Goal: Task Accomplishment & Management: Manage account settings

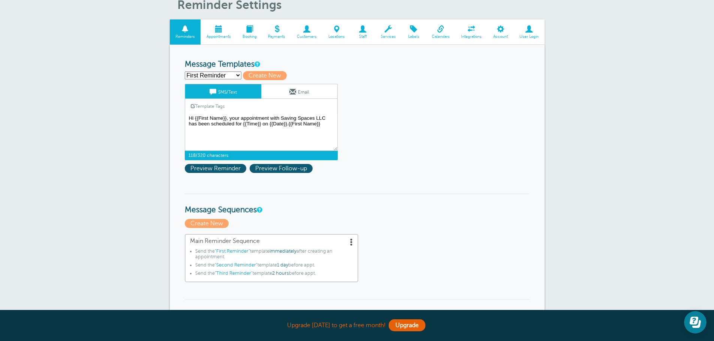
click at [236, 73] on select "First Reminder Second Reminder Third Reminder Create new..." at bounding box center [213, 76] width 57 height 8
select select
click at [185, 72] on select "First Reminder Second Reminder Third Reminder Create new..." at bounding box center [213, 76] width 57 height 8
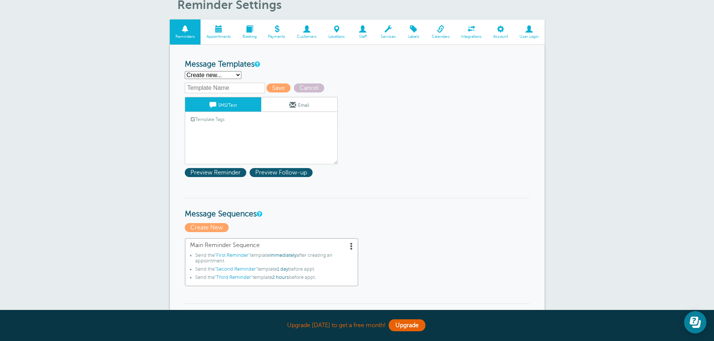
click at [240, 91] on input "text" at bounding box center [225, 88] width 80 height 10
type input "Appoi"
click at [236, 73] on select "First Reminder Second Reminder Third Reminder Create new..." at bounding box center [213, 75] width 57 height 8
drag, startPoint x: 503, startPoint y: 30, endPoint x: 390, endPoint y: 34, distance: 113.3
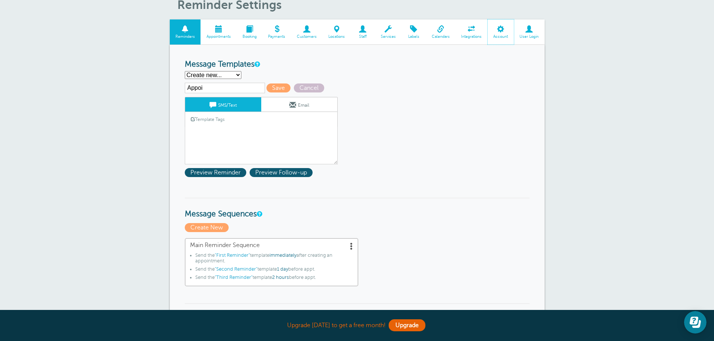
click at [503, 30] on span at bounding box center [501, 28] width 26 height 7
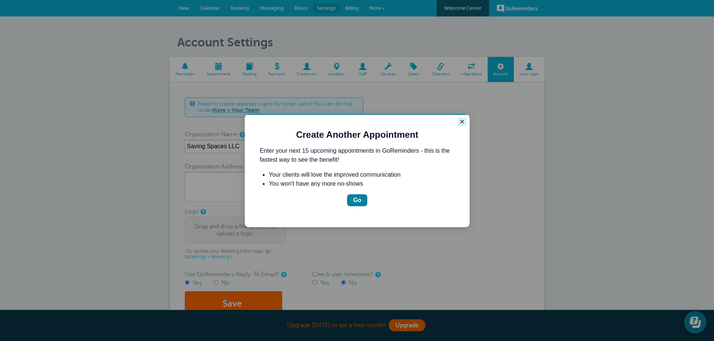
click at [460, 123] on icon "Close guide" at bounding box center [462, 122] width 6 height 6
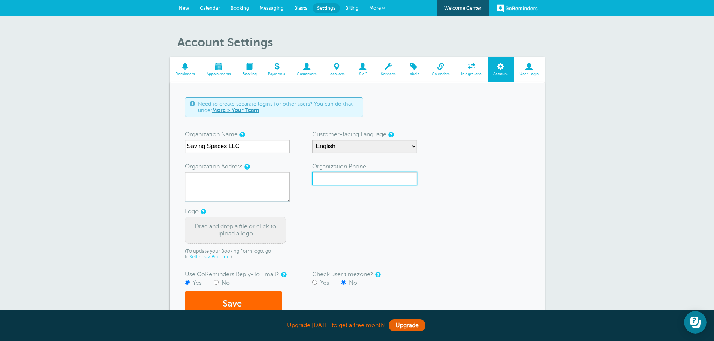
click at [372, 176] on input "Organization Phone" at bounding box center [364, 178] width 105 height 13
type input "215"
click at [218, 285] on input "No" at bounding box center [216, 282] width 5 height 5
radio input "true"
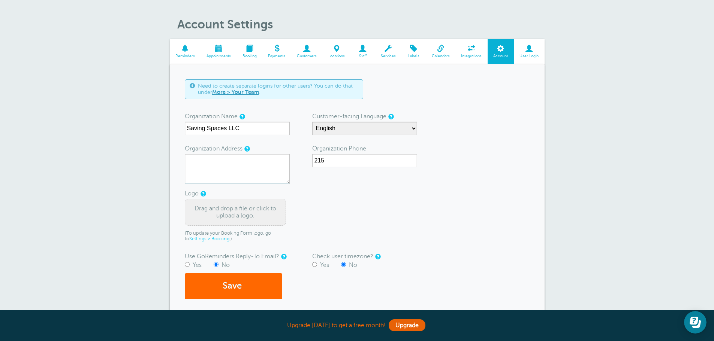
scroll to position [75, 0]
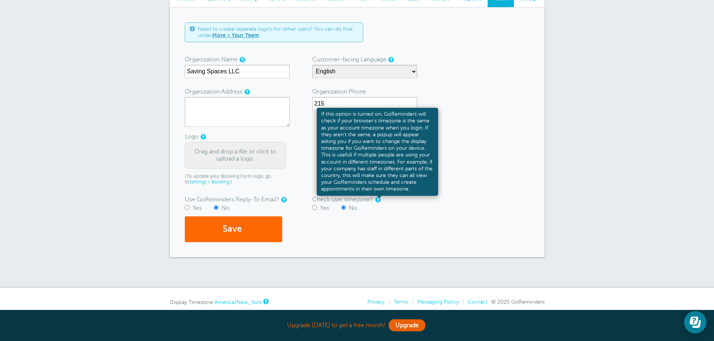
click at [380, 200] on link at bounding box center [377, 200] width 4 height 5
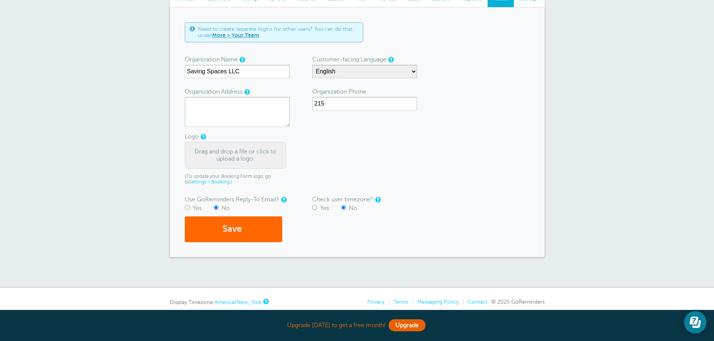
click at [466, 222] on div "Save" at bounding box center [357, 230] width 345 height 26
click at [278, 118] on textarea "Organization Address" at bounding box center [237, 112] width 105 height 30
click at [269, 104] on textarea "30" at bounding box center [237, 112] width 105 height 30
drag, startPoint x: 226, startPoint y: 103, endPoint x: 173, endPoint y: 97, distance: 53.1
click at [173, 97] on div "Need to create separate logins for other users? You can do that under More > Yo…" at bounding box center [357, 132] width 375 height 250
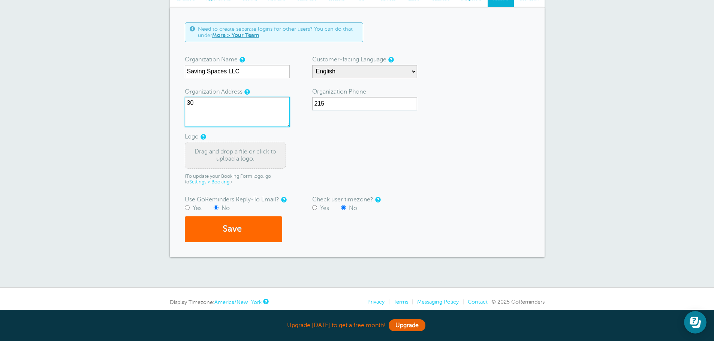
paste textarea "1370 Welsh Rd, North Wales, PA 19454"
type textarea "1370 Welsh Rd, North Wales, PA 19454"
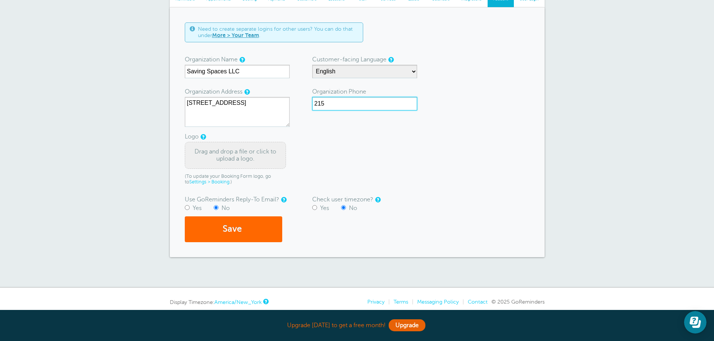
click at [333, 100] on input "215" at bounding box center [364, 103] width 105 height 13
type input "(215) 500-1217"
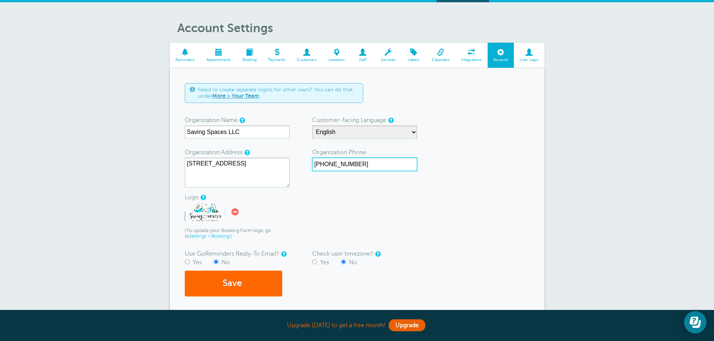
scroll to position [0, 0]
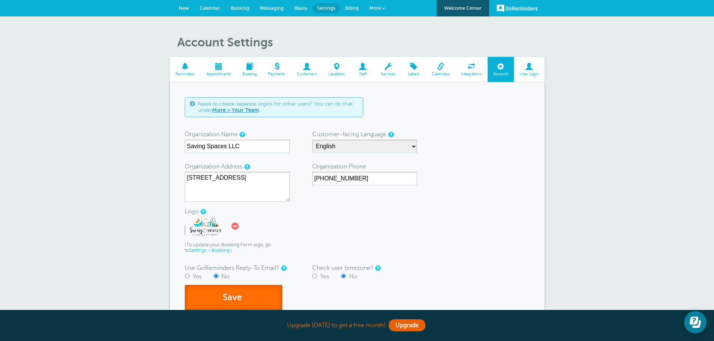
click at [252, 292] on button "Save" at bounding box center [233, 298] width 97 height 26
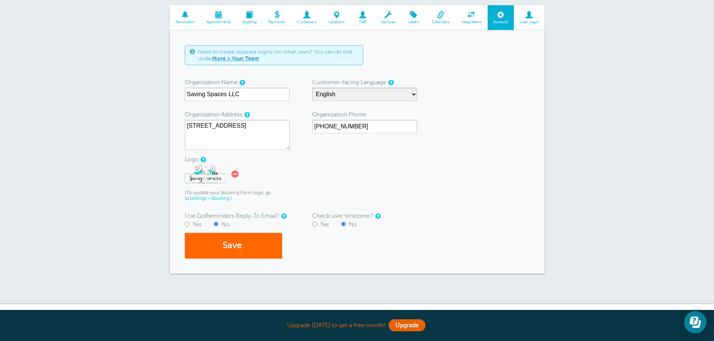
scroll to position [37, 0]
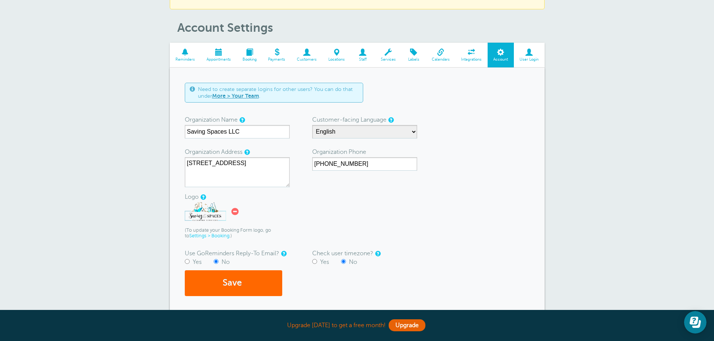
click at [527, 56] on span at bounding box center [529, 52] width 31 height 7
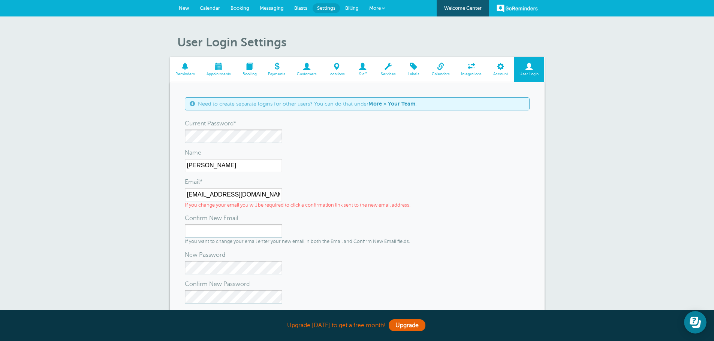
click at [469, 76] on span "Integrations" at bounding box center [471, 74] width 25 height 4
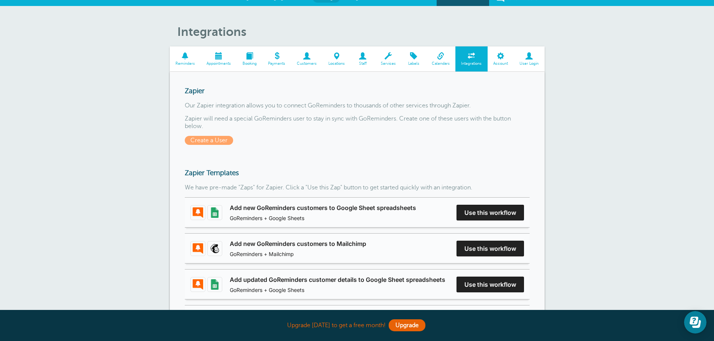
scroll to position [9, 0]
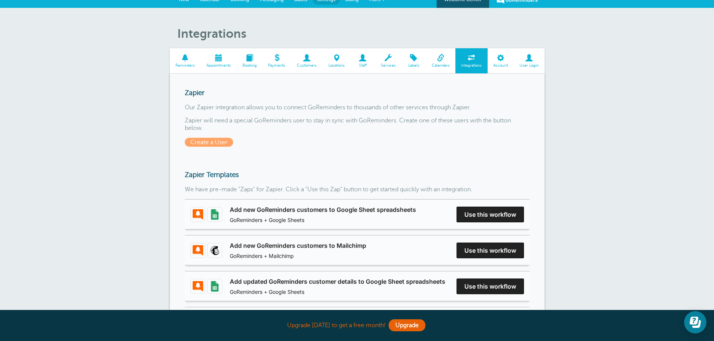
click at [414, 63] on link "Labels" at bounding box center [413, 60] width 24 height 25
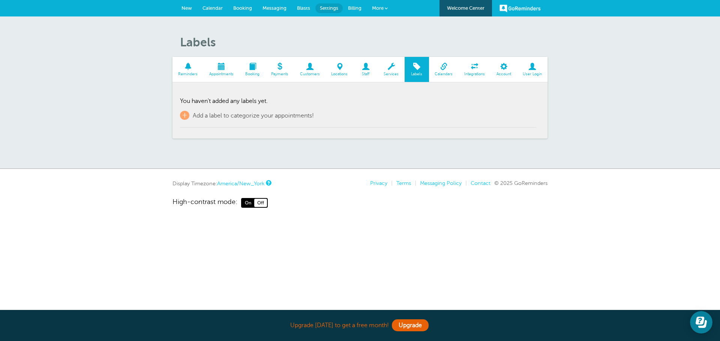
click at [391, 69] on span at bounding box center [391, 66] width 27 height 7
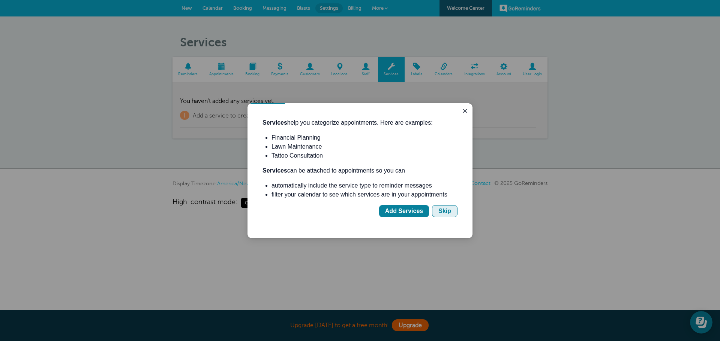
click at [438, 209] on button "Skip" at bounding box center [444, 211] width 25 height 12
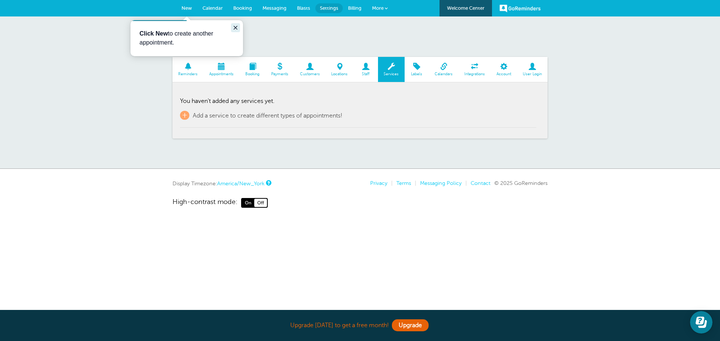
click at [232, 25] on button "Close guide" at bounding box center [235, 27] width 9 height 9
click at [368, 65] on span at bounding box center [365, 66] width 24 height 7
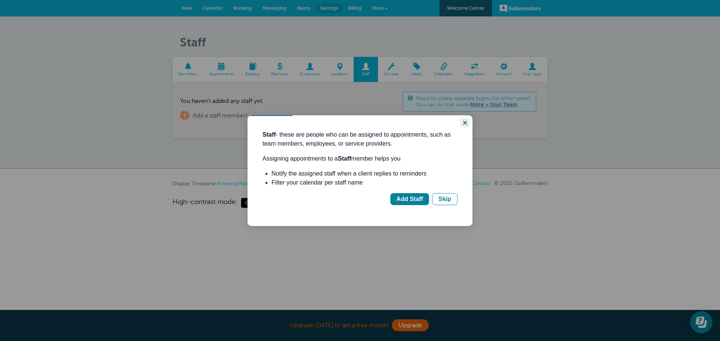
click at [466, 123] on icon "Close guide" at bounding box center [465, 123] width 6 height 6
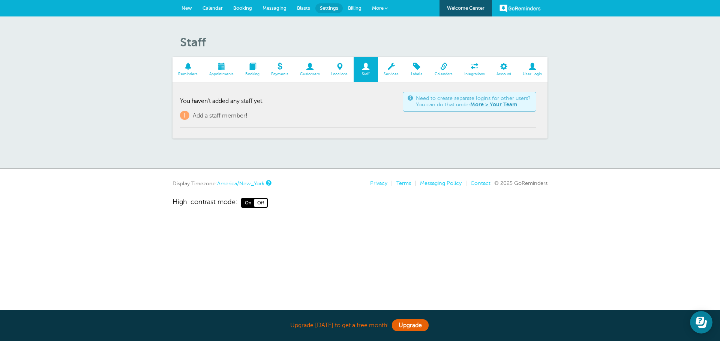
click at [279, 70] on span at bounding box center [279, 66] width 29 height 7
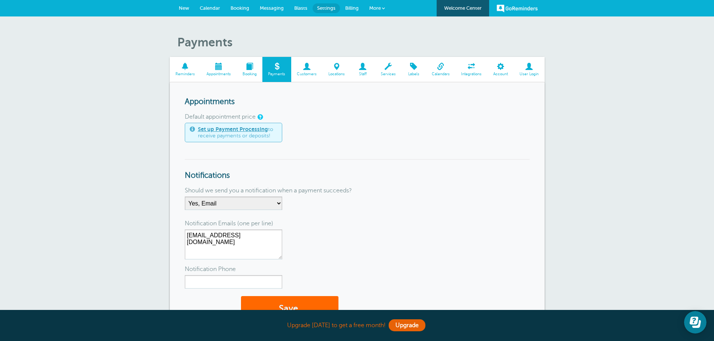
click at [439, 71] on link "Calendars" at bounding box center [441, 69] width 30 height 25
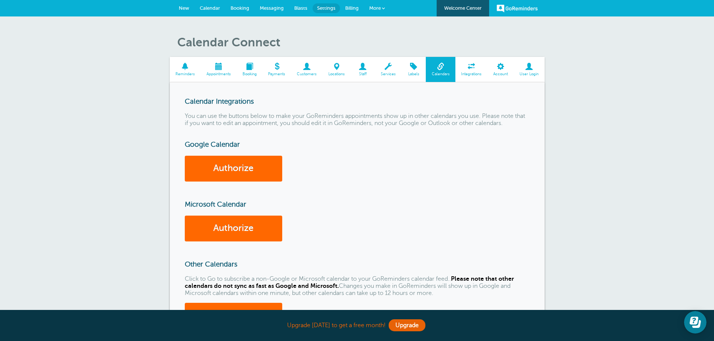
click at [319, 70] on link "Customers" at bounding box center [306, 69] width 31 height 25
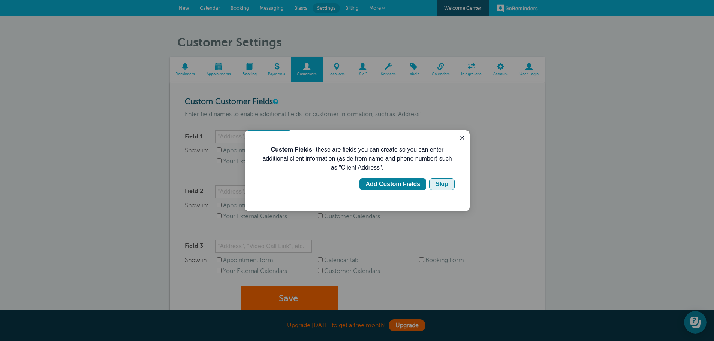
click at [439, 186] on div "Skip" at bounding box center [442, 184] width 13 height 9
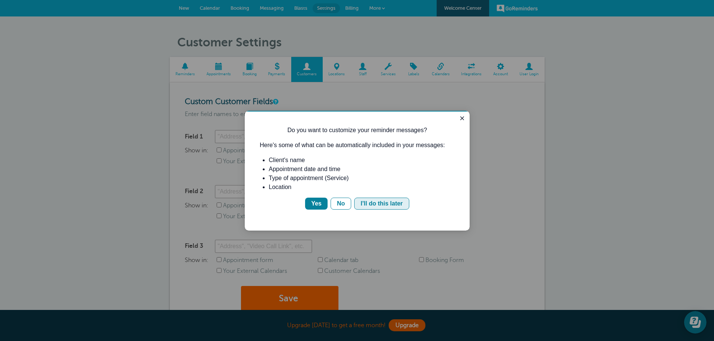
click at [373, 204] on div "I'll do this later" at bounding box center [382, 203] width 42 height 9
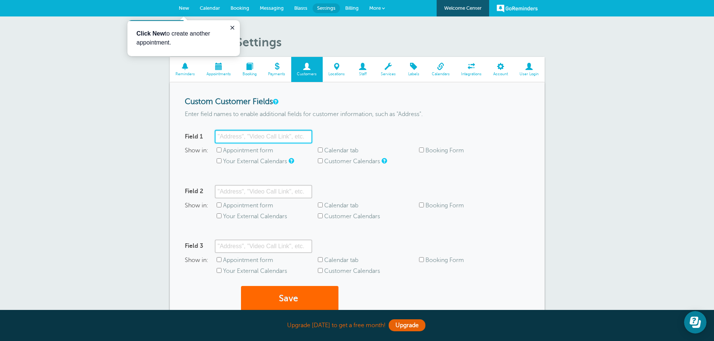
click at [241, 134] on input "Field 1" at bounding box center [263, 136] width 97 height 13
click at [305, 65] on span at bounding box center [306, 66] width 31 height 7
click at [232, 31] on button "Close guide" at bounding box center [232, 27] width 9 height 9
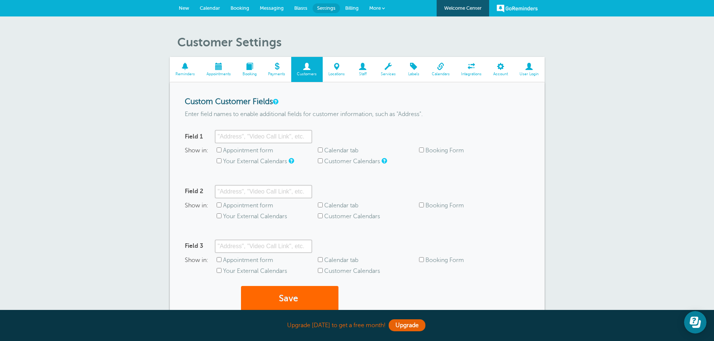
click at [178, 13] on link "New" at bounding box center [184, 8] width 21 height 16
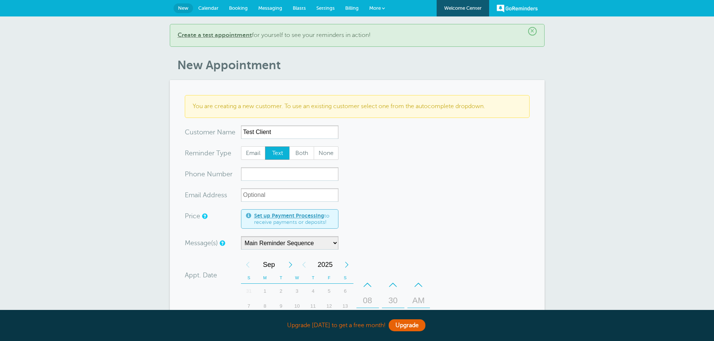
type input "Test Client"
click at [265, 171] on input "xxx-no-autofill" at bounding box center [289, 174] width 97 height 13
type input "2"
type input "(215) 500-1217"
click at [331, 242] on select "Main Reminder Sequence" at bounding box center [289, 243] width 97 height 13
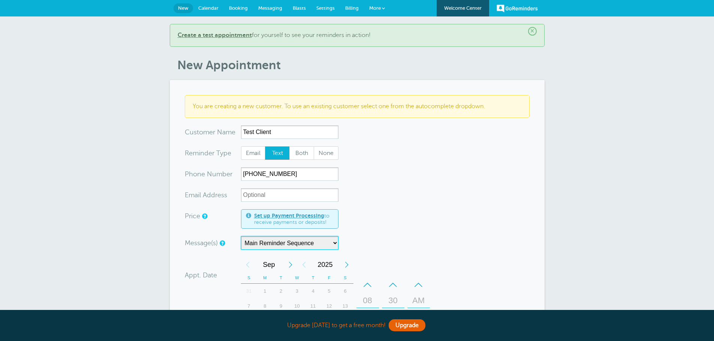
click at [332, 242] on select "Main Reminder Sequence" at bounding box center [289, 243] width 97 height 13
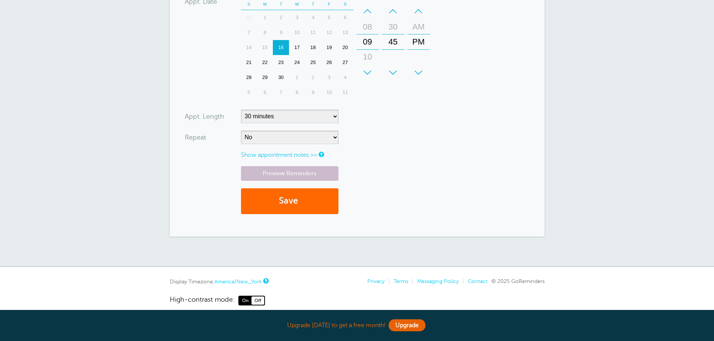
scroll to position [283, 0]
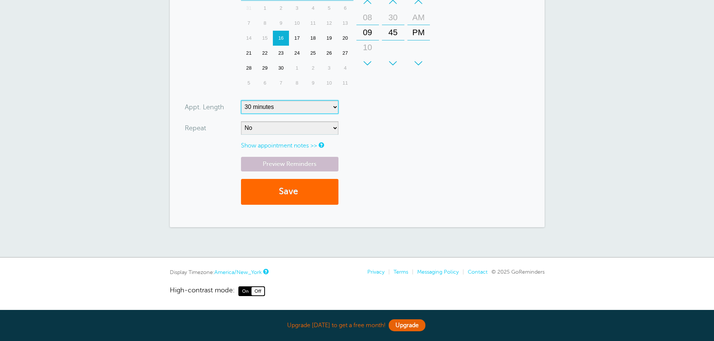
click at [335, 108] on select "5 minutes 10 minutes 15 minutes 20 minutes 25 minutes 30 minutes 35 minutes 40 …" at bounding box center [289, 106] width 97 height 13
select select "120"
click at [241, 100] on select "5 minutes 10 minutes 15 minutes 20 minutes 25 minutes 30 minutes 35 minutes 40 …" at bounding box center [289, 106] width 97 height 13
click at [331, 127] on select "No Daily Weekly Every 2 weeks Every 3 weeks Every 4 weeks Monthly Every 5 weeks…" at bounding box center [289, 127] width 97 height 13
click at [384, 135] on form "You are creating a new customer. To use an existing customer select one from th…" at bounding box center [357, 12] width 345 height 401
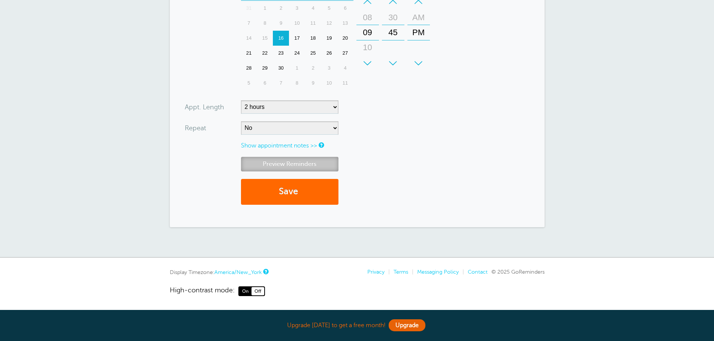
click at [292, 162] on link "Preview Reminders" at bounding box center [289, 164] width 97 height 15
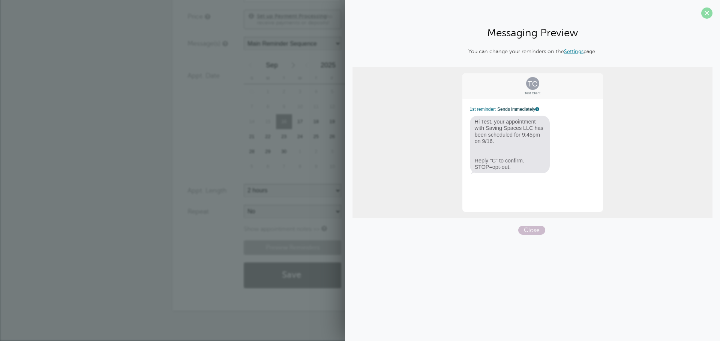
click at [705, 12] on span at bounding box center [706, 12] width 11 height 11
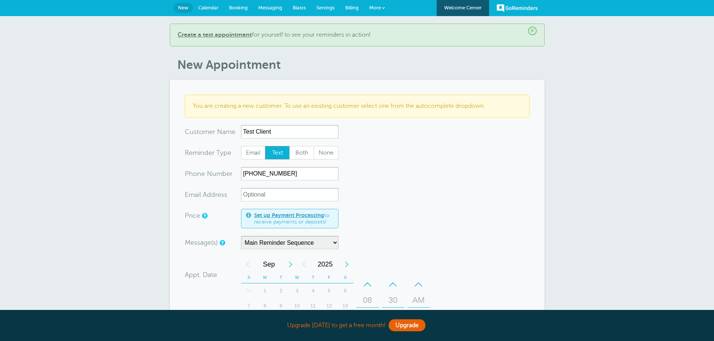
scroll to position [0, 0]
drag, startPoint x: 302, startPoint y: 9, endPoint x: 396, endPoint y: 31, distance: 95.9
click at [302, 9] on span "Blasts" at bounding box center [299, 8] width 13 height 6
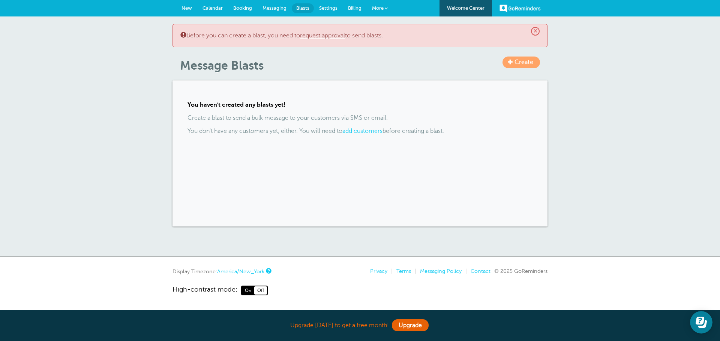
click at [271, 5] on link "Messaging" at bounding box center [274, 8] width 34 height 16
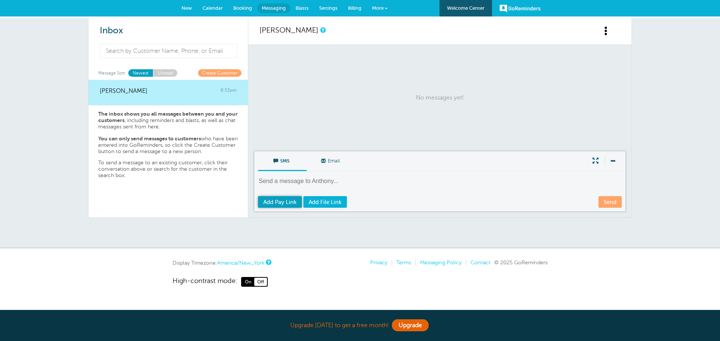
click at [282, 204] on span "Add Pay Link" at bounding box center [279, 202] width 33 height 6
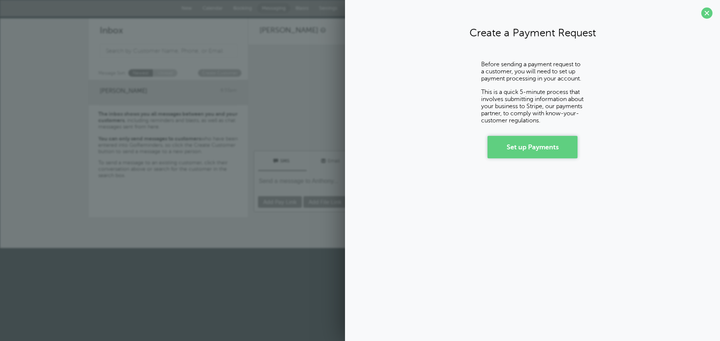
click at [523, 149] on link "Set up Payments" at bounding box center [532, 147] width 90 height 22
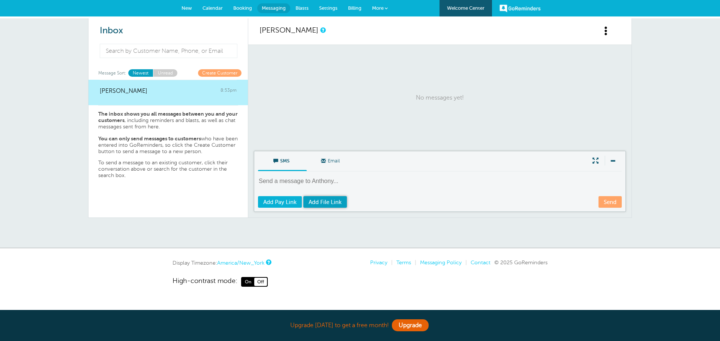
click at [336, 203] on span "Add File Link" at bounding box center [324, 202] width 33 height 6
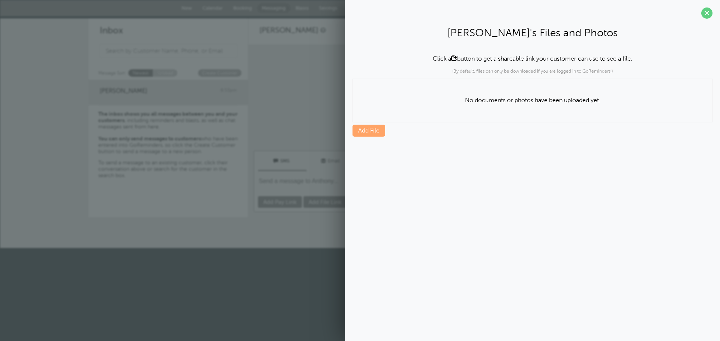
click at [442, 104] on p "No documents or photos have been uploaded yet." at bounding box center [532, 100] width 359 height 31
click at [703, 16] on span at bounding box center [706, 12] width 11 height 11
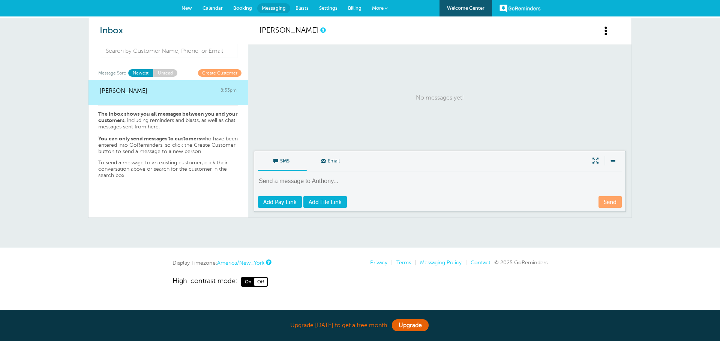
click at [169, 121] on p "The inbox shows you all messages between you and your customers , including rem…" at bounding box center [168, 120] width 140 height 19
click at [132, 135] on div "The inbox shows you all messages between you and your customers , including rem…" at bounding box center [168, 142] width 140 height 74
click at [152, 150] on p "You can only send messages to customers who have been entered into GoReminders,…" at bounding box center [168, 145] width 140 height 19
click at [156, 159] on div "The inbox shows you all messages between you and your customers , including rem…" at bounding box center [168, 142] width 140 height 74
click at [143, 146] on p "You can only send messages to customers who have been entered into GoReminders,…" at bounding box center [168, 145] width 140 height 19
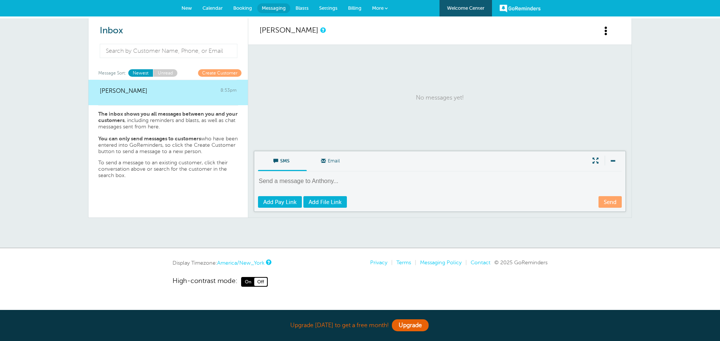
click at [603, 28] on span at bounding box center [605, 30] width 9 height 9
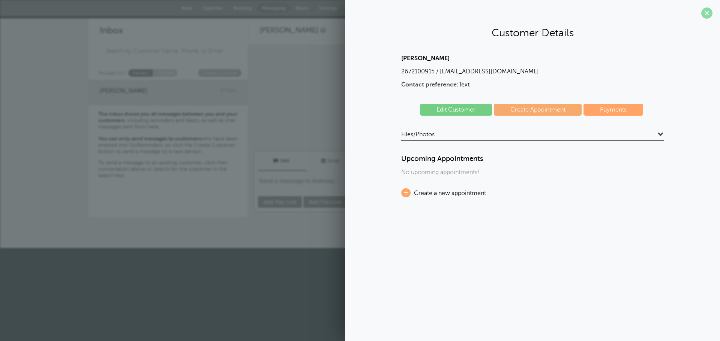
click at [708, 16] on span at bounding box center [706, 12] width 11 height 11
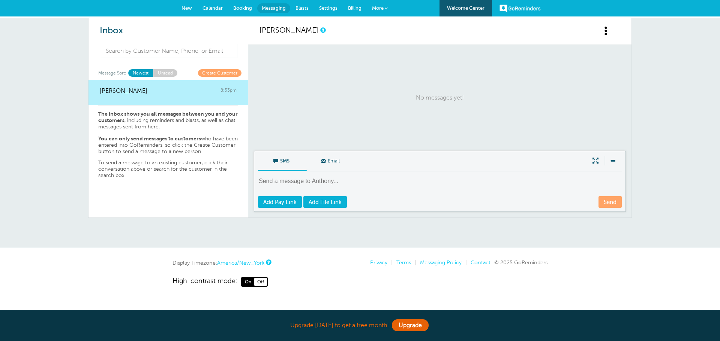
click at [150, 93] on div "Anthony Fleming 8:53pm" at bounding box center [168, 87] width 137 height 15
click at [149, 93] on div "Anthony Fleming 8:53pm" at bounding box center [168, 87] width 137 height 15
click at [617, 36] on link at bounding box center [610, 35] width 19 height 19
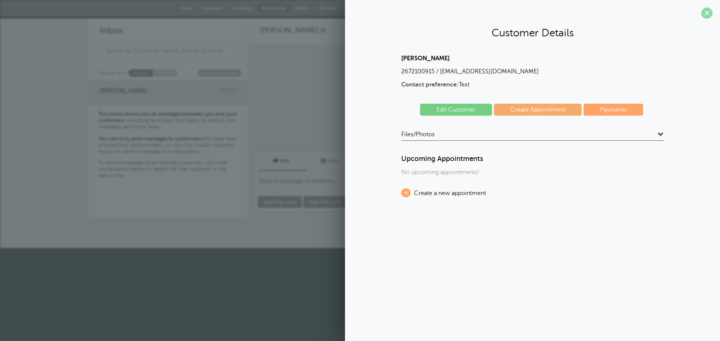
click at [711, 14] on span at bounding box center [706, 12] width 11 height 11
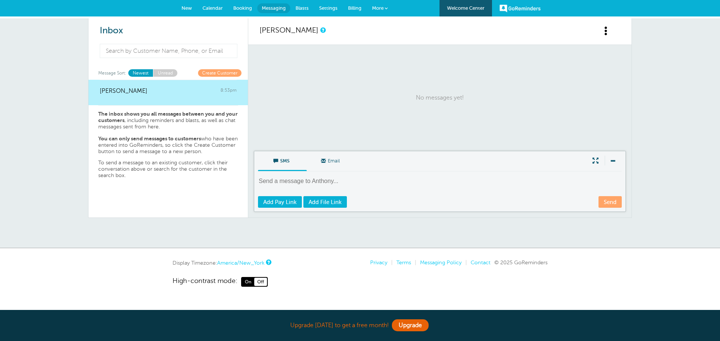
click at [605, 34] on span at bounding box center [605, 30] width 9 height 9
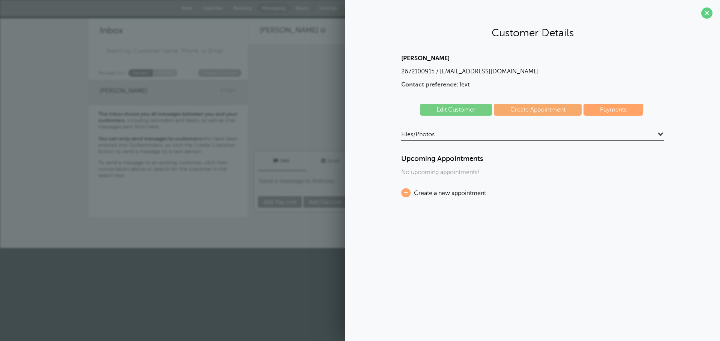
click at [658, 137] on span at bounding box center [660, 135] width 6 height 6
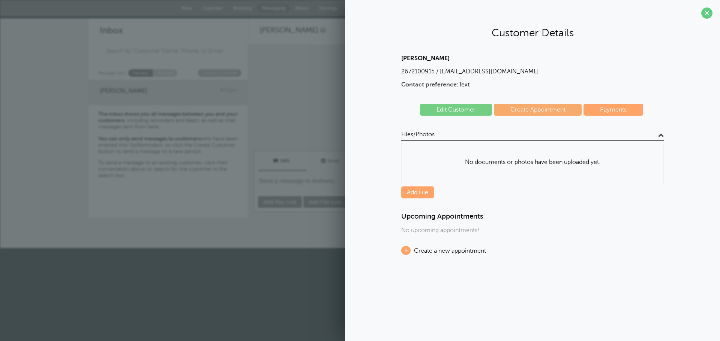
click at [660, 135] on span at bounding box center [660, 135] width 6 height 6
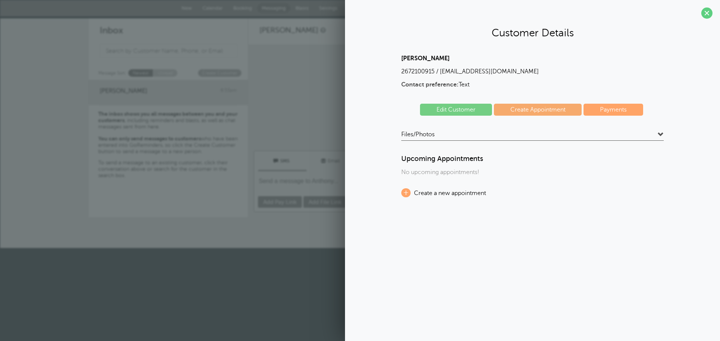
click at [593, 107] on link "Payments" at bounding box center [613, 110] width 60 height 12
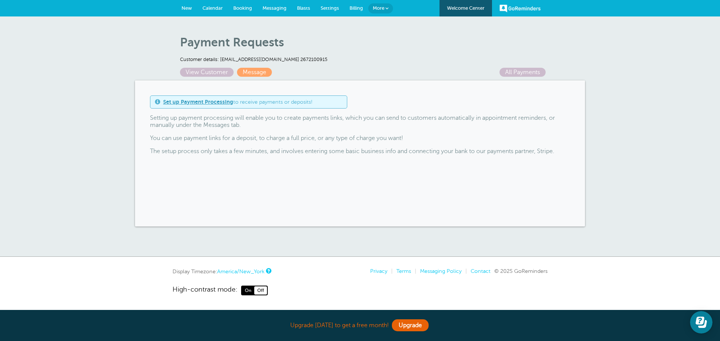
click at [266, 8] on span "Messaging" at bounding box center [274, 8] width 24 height 6
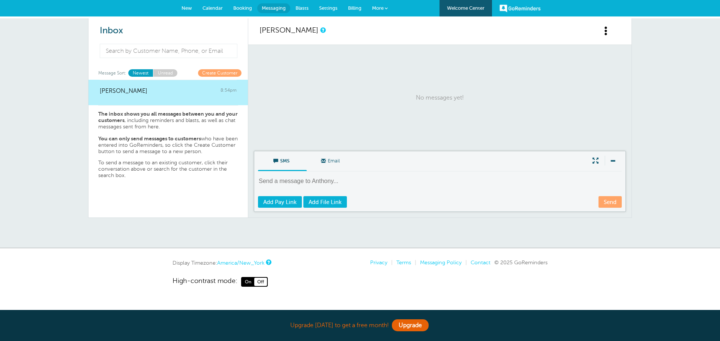
click at [329, 8] on span "Settings" at bounding box center [328, 8] width 18 height 6
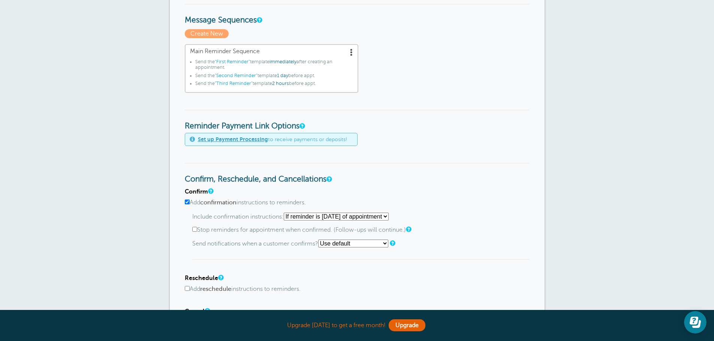
scroll to position [225, 0]
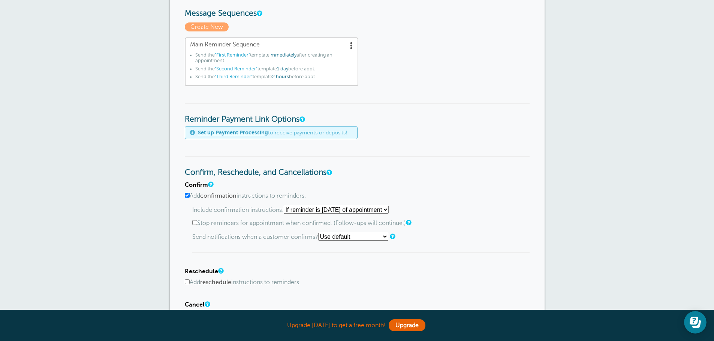
click at [187, 196] on input "Add confirmation instructions to reminders." at bounding box center [187, 195] width 5 height 5
checkbox input "false"
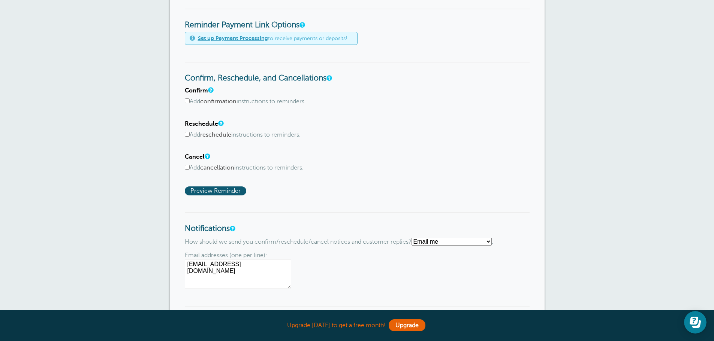
scroll to position [375, 0]
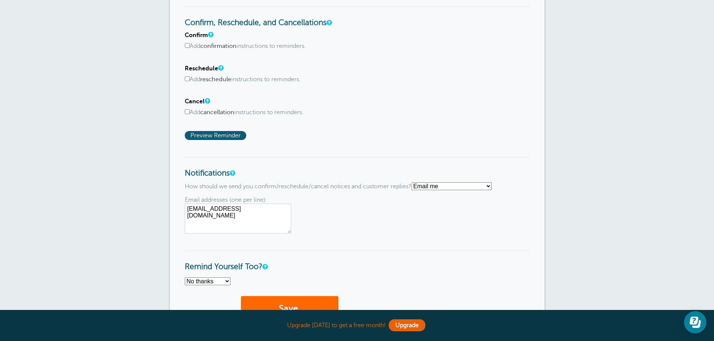
click at [446, 187] on select "Text me Email me Don't send me notifications" at bounding box center [452, 187] width 80 height 8
select select "4"
click at [415, 183] on select "Text me Email me Don't send me notifications" at bounding box center [452, 187] width 80 height 8
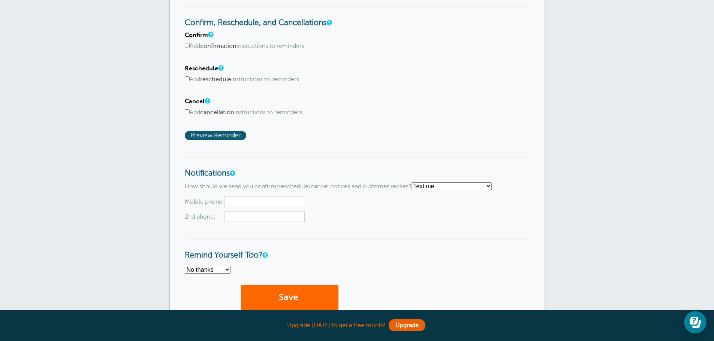
click at [265, 203] on input "text" at bounding box center [264, 202] width 80 height 10
click at [384, 225] on form "Reminder Schedule 1st reminder: Immediately 1 2 3 4 5 6 7 8 9 10 11 12 13 14 15…" at bounding box center [357, 21] width 345 height 596
drag, startPoint x: 278, startPoint y: 201, endPoint x: 115, endPoint y: 189, distance: 162.8
click at [115, 189] on div "Reminder Settings Reminders Appointments Booking Payments Customers Locations S…" at bounding box center [357, 3] width 714 height 722
type input "2"
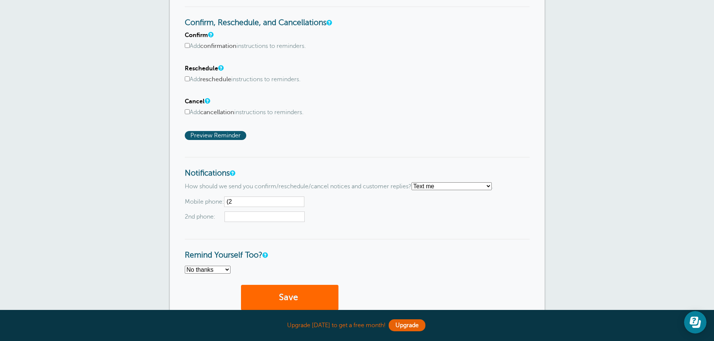
type input "("
type input "[PHONE_NUMBER]"
click at [484, 237] on form "Reminder Schedule 1st reminder: Immediately 1 2 3 4 5 6 7 8 9 10 11 12 13 14 15…" at bounding box center [357, 21] width 345 height 596
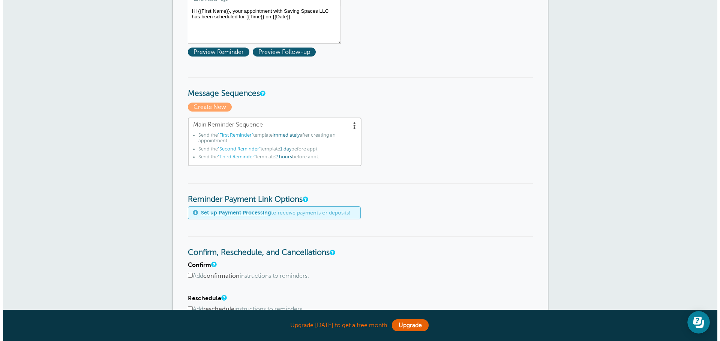
scroll to position [144, 0]
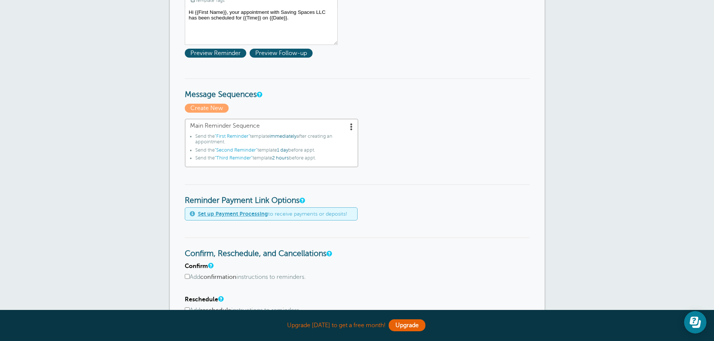
click at [354, 125] on span at bounding box center [351, 126] width 7 height 7
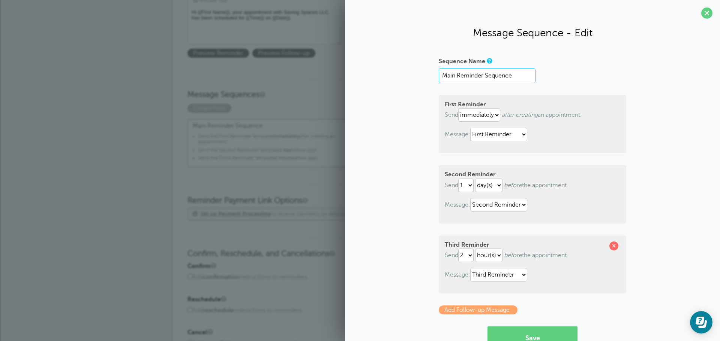
click at [461, 76] on input "Main Reminder Sequence" at bounding box center [487, 75] width 97 height 15
drag, startPoint x: 482, startPoint y: 74, endPoint x: 367, endPoint y: 69, distance: 115.6
click at [367, 69] on div "Sequence Name Main Reminder Sequence First Reminder Send immediately 1 2 3 4 5 …" at bounding box center [532, 219] width 360 height 328
type input "Sequence"
click at [591, 82] on div "Sequence Name Sequence" at bounding box center [532, 69] width 187 height 28
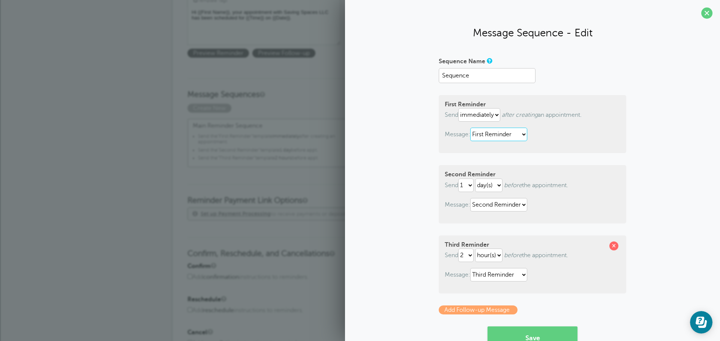
click at [510, 130] on select "First Reminder Second Reminder Third Reminder" at bounding box center [498, 134] width 57 height 13
click at [603, 93] on form "Sequence Name Sequence First Reminder Send immediately 1 2 3 4 5 6 7 8 9 10 11 …" at bounding box center [532, 202] width 187 height 294
click at [612, 247] on span at bounding box center [613, 246] width 9 height 9
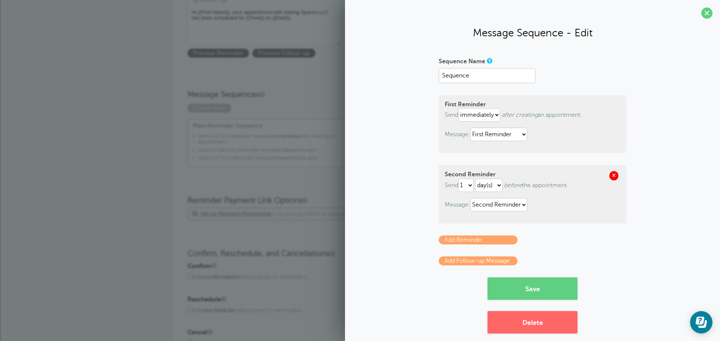
click at [612, 179] on span at bounding box center [613, 175] width 9 height 9
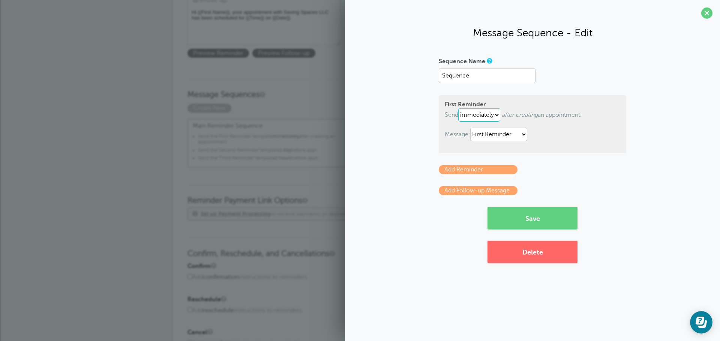
click at [497, 115] on select "immediately 1 2 3 4 5 6 7 8 9 10 11 12 13 14 15 16 17 18 19 20 21 22 23 24 25 2…" at bounding box center [479, 114] width 42 height 13
click at [519, 118] on icon "after creating" at bounding box center [520, 115] width 36 height 7
click at [472, 169] on link "Add Reminder" at bounding box center [478, 169] width 79 height 9
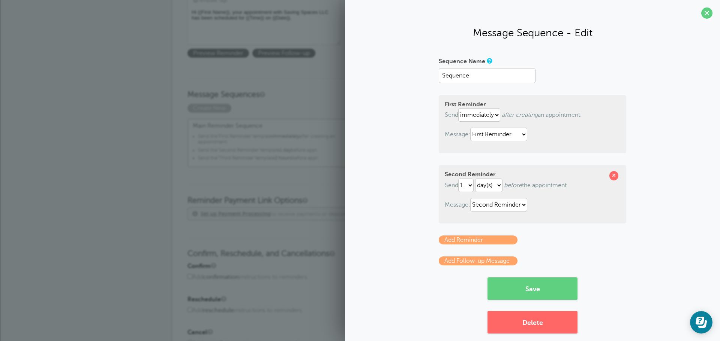
click at [583, 119] on p "Send immediately 1 2 3 4 5 6 7 8 9 10 11 12 13 14 15 16 17 18 19 20 21 22 23 24…" at bounding box center [532, 114] width 175 height 13
drag, startPoint x: 593, startPoint y: 124, endPoint x: 537, endPoint y: 160, distance: 67.5
click at [574, 134] on div "First Reminder Send immediately 1 2 3 4 5 6 7 8 9 10 11 12 13 14 15 16 17 18 19…" at bounding box center [532, 124] width 187 height 58
click at [586, 131] on p "Message: First Reminder Second Reminder Third Reminder" at bounding box center [532, 134] width 175 height 13
drag, startPoint x: 586, startPoint y: 131, endPoint x: 543, endPoint y: 121, distance: 43.5
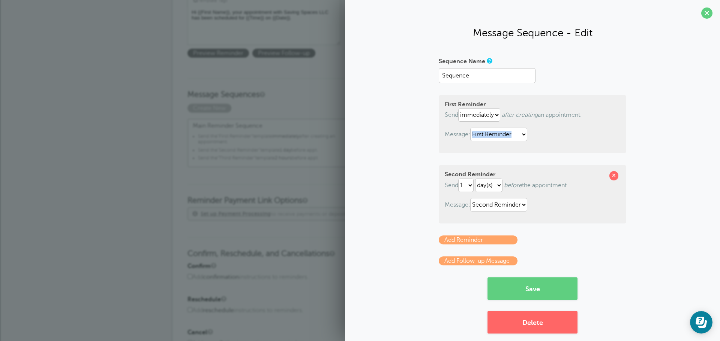
click at [580, 130] on p "Message: First Reminder Second Reminder Third Reminder" at bounding box center [532, 134] width 175 height 13
click at [477, 115] on select "immediately 1 2 3 4 5 6 7 8 9 10 11 12 13 14 15 16 17 18 19 20 21 22 23 24 25 2…" at bounding box center [479, 114] width 42 height 13
click at [587, 147] on div "First Reminder Send immediately 1 2 3 4 5 6 7 8 9 10 11 12 13 14 15 16 17 18 19…" at bounding box center [532, 124] width 187 height 58
click at [516, 133] on select "First Reminder Second Reminder Third Reminder" at bounding box center [498, 134] width 57 height 13
click at [470, 128] on select "First Reminder Second Reminder Third Reminder" at bounding box center [498, 134] width 57 height 13
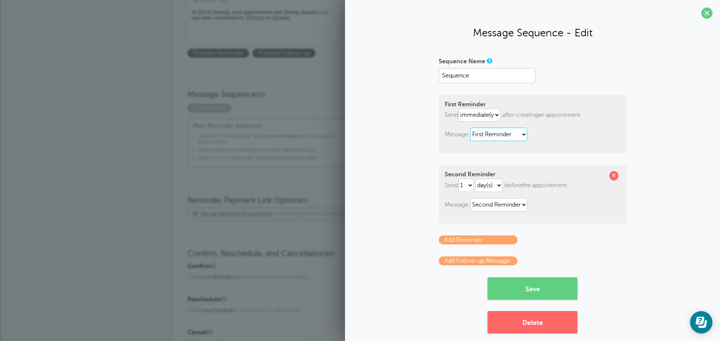
click at [511, 138] on select "First Reminder Second Reminder Third Reminder" at bounding box center [498, 134] width 57 height 13
click at [470, 128] on select "First Reminder Second Reminder Third Reminder" at bounding box center [498, 134] width 57 height 13
click at [511, 133] on select "First Reminder Second Reminder Third Reminder" at bounding box center [498, 134] width 57 height 13
select select "161889"
click at [470, 128] on select "First Reminder Second Reminder Third Reminder" at bounding box center [498, 134] width 57 height 13
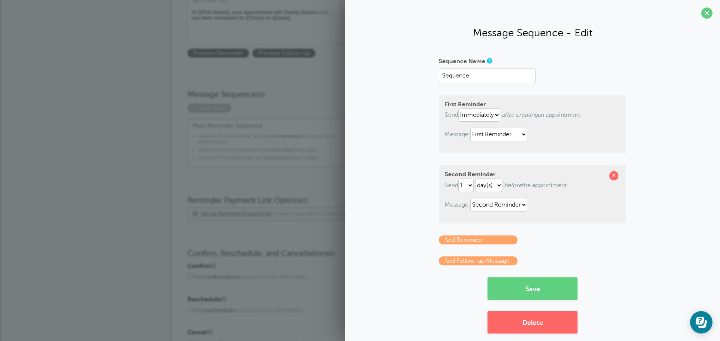
click at [553, 134] on p "Message: First Reminder Second Reminder Third Reminder" at bounding box center [532, 134] width 175 height 13
click at [613, 178] on span at bounding box center [613, 175] width 9 height 9
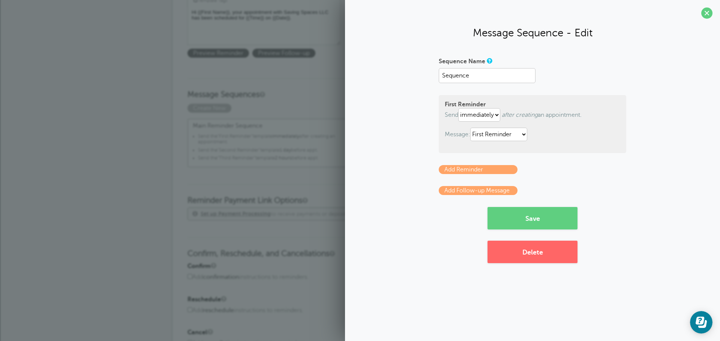
click at [608, 105] on div "First Reminder Send immediately 1 2 3 4 5 6 7 8 9 10 11 12 13 14 15 16 17 18 19…" at bounding box center [532, 124] width 187 height 58
click at [608, 108] on div "First Reminder Send immediately 1 2 3 4 5 6 7 8 9 10 11 12 13 14 15 16 17 18 19…" at bounding box center [532, 124] width 187 height 58
click at [510, 132] on select "First Reminder Second Reminder Third Reminder" at bounding box center [498, 134] width 57 height 13
click at [472, 128] on select "First Reminder Second Reminder Third Reminder" at bounding box center [498, 134] width 57 height 13
click at [492, 170] on link "Add Reminder" at bounding box center [478, 169] width 79 height 9
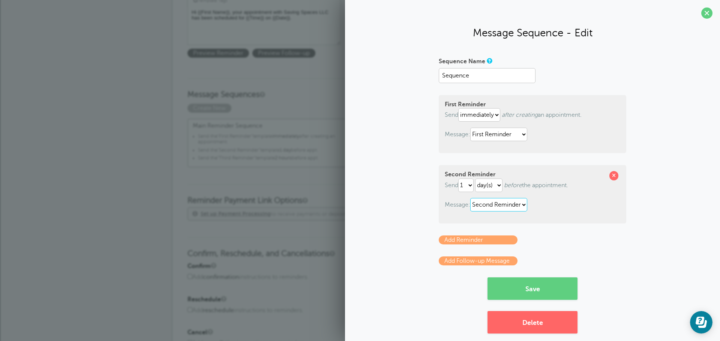
click at [505, 205] on select "First Reminder Second Reminder Third Reminder" at bounding box center [498, 204] width 57 height 13
click at [470, 198] on select "First Reminder Second Reminder Third Reminder" at bounding box center [498, 204] width 57 height 13
click at [478, 261] on link "Add Follow-up Message" at bounding box center [478, 261] width 79 height 9
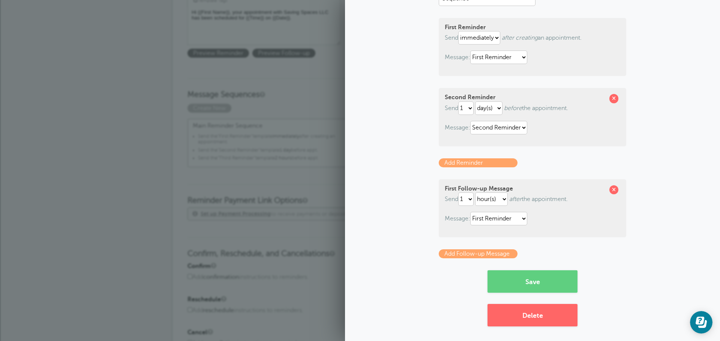
scroll to position [79, 0]
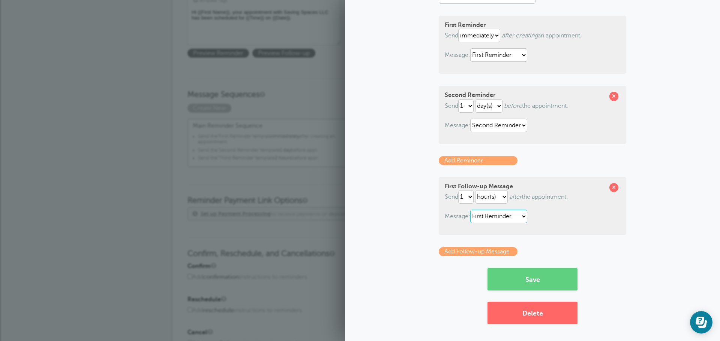
click at [504, 220] on select "First Reminder Second Reminder Third Reminder" at bounding box center [498, 216] width 57 height 13
click at [470, 210] on select "First Reminder Second Reminder Third Reminder" at bounding box center [498, 216] width 57 height 13
click at [544, 283] on button "Save" at bounding box center [532, 279] width 90 height 22
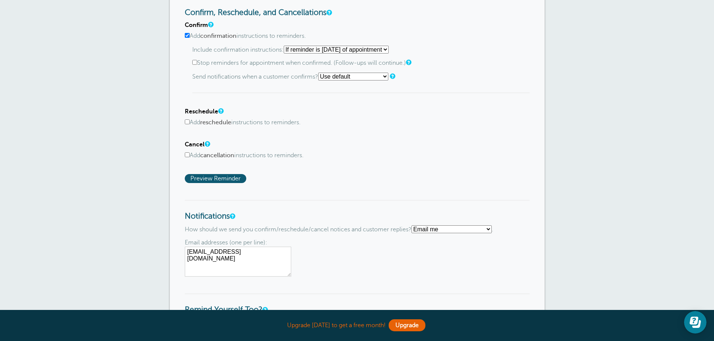
scroll to position [450, 0]
